Goal: Find specific page/section: Find specific page/section

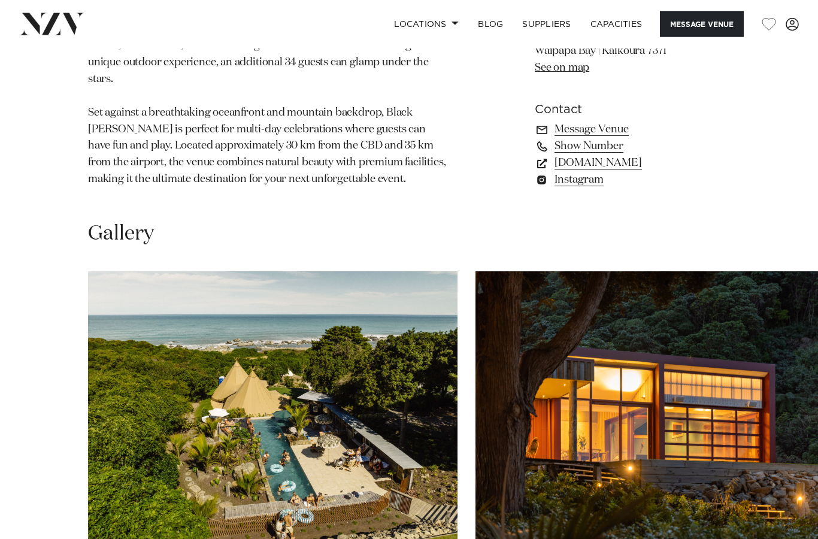
scroll to position [994, 0]
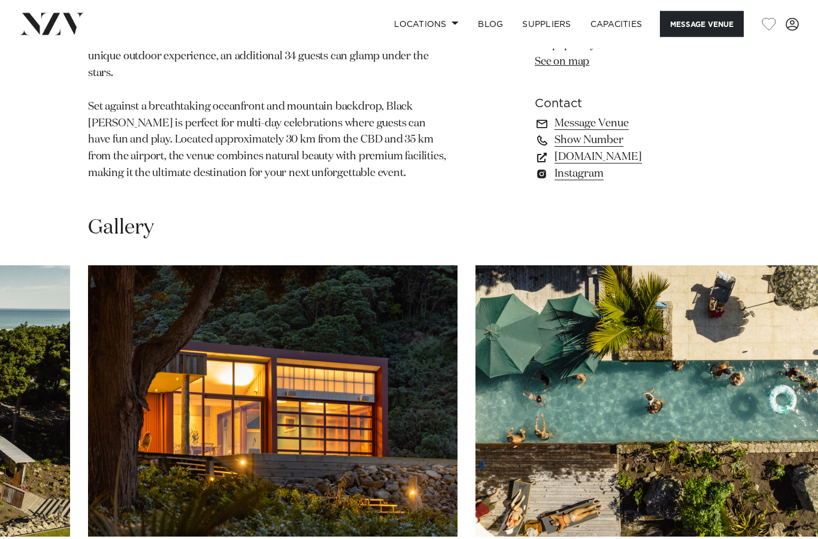
scroll to position [995, 0]
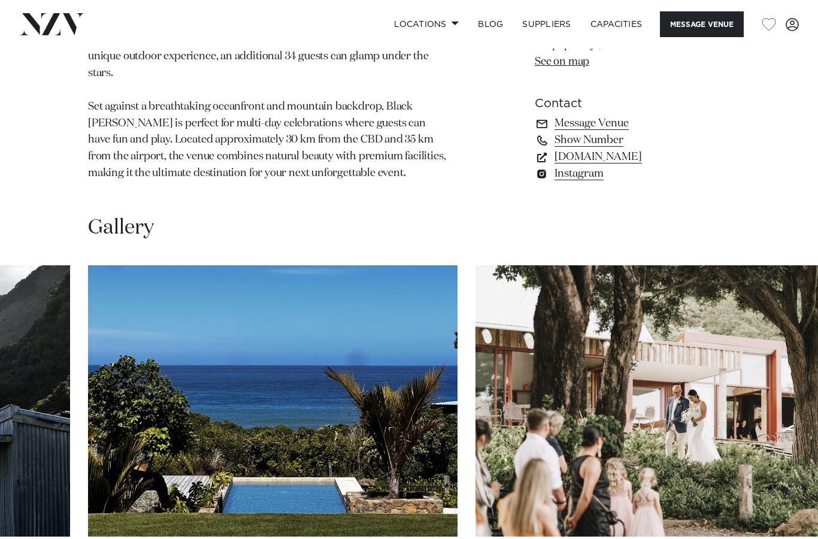
click at [788, 417] on swiper-container at bounding box center [409, 429] width 818 height 329
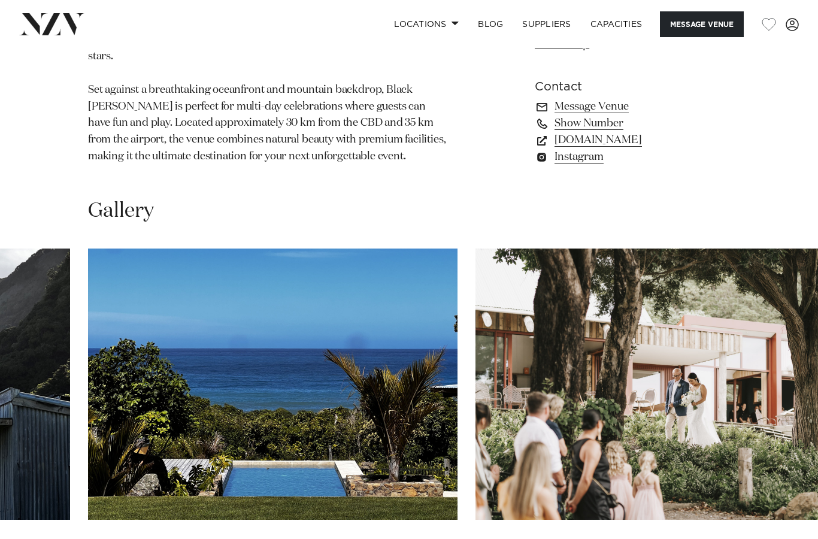
scroll to position [1008, 0]
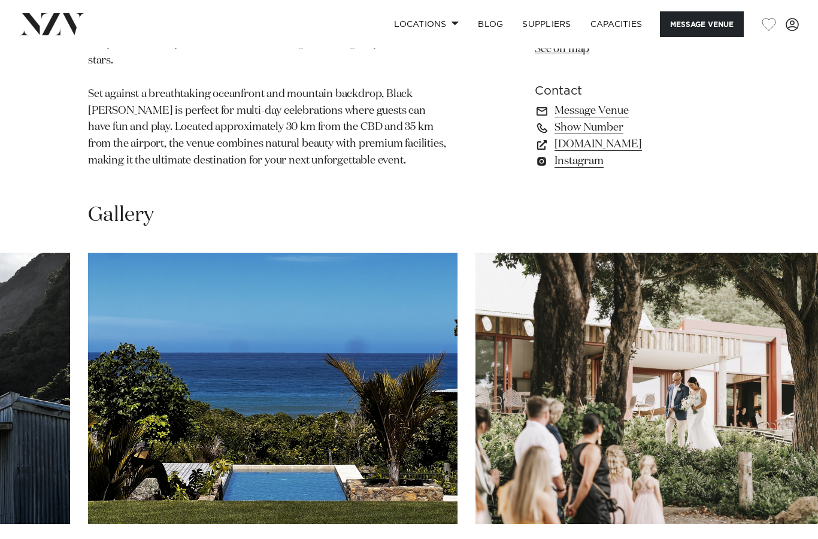
click at [695, 253] on img "29 / 29" at bounding box center [659, 388] width 369 height 271
